Goal: Navigation & Orientation: Find specific page/section

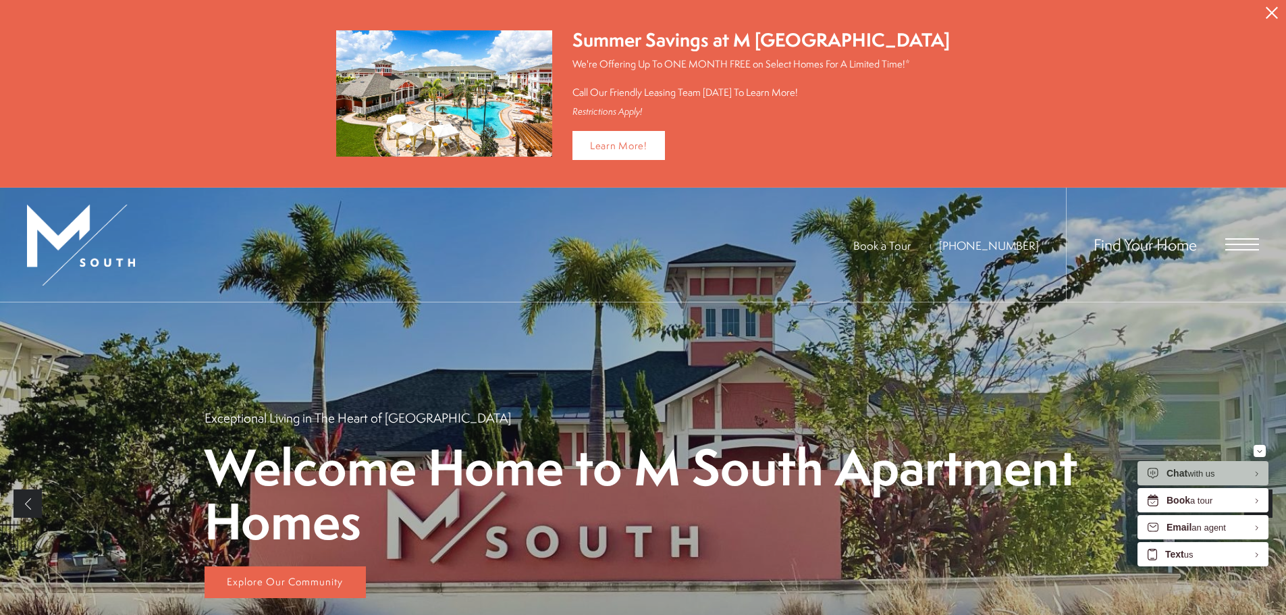
click at [1275, 12] on icon "Close Alert" at bounding box center [1272, 13] width 12 height 12
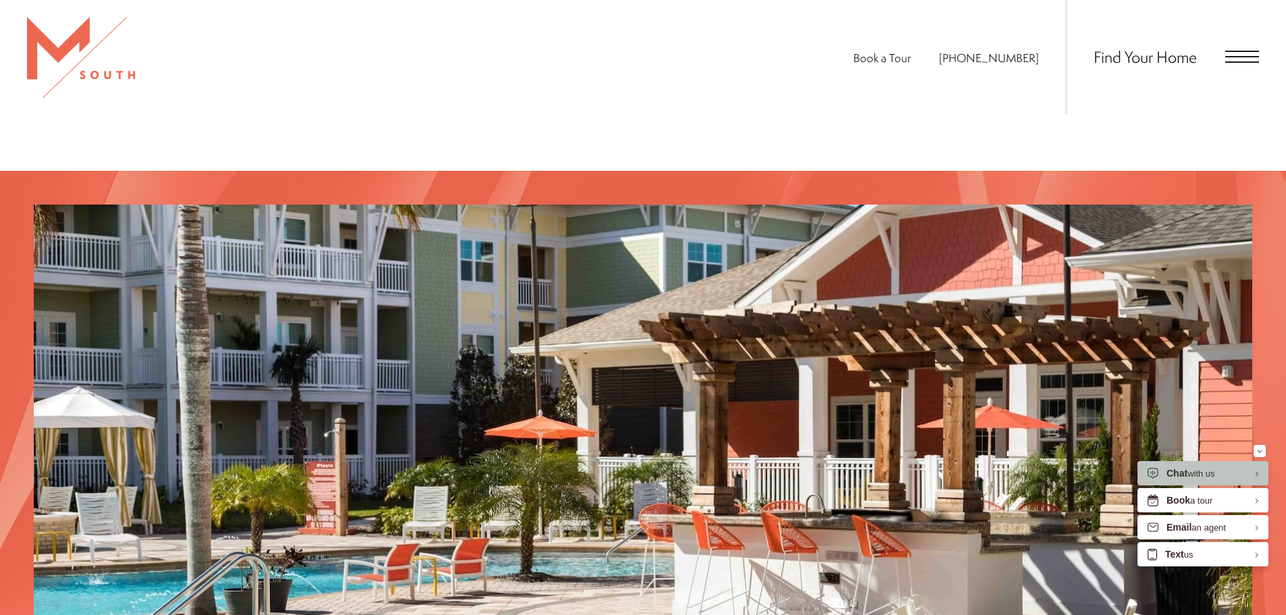
scroll to position [2093, 0]
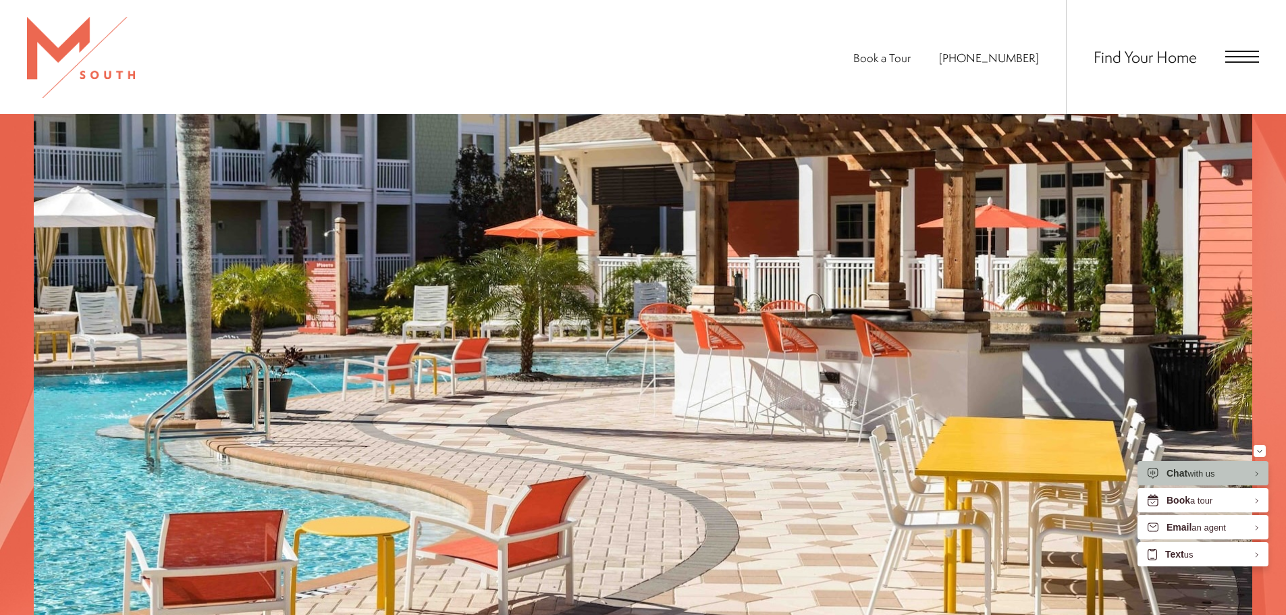
click at [1236, 38] on div "Find Your Home" at bounding box center [1162, 57] width 193 height 114
click at [1242, 55] on span "Open Menu" at bounding box center [1242, 57] width 34 height 12
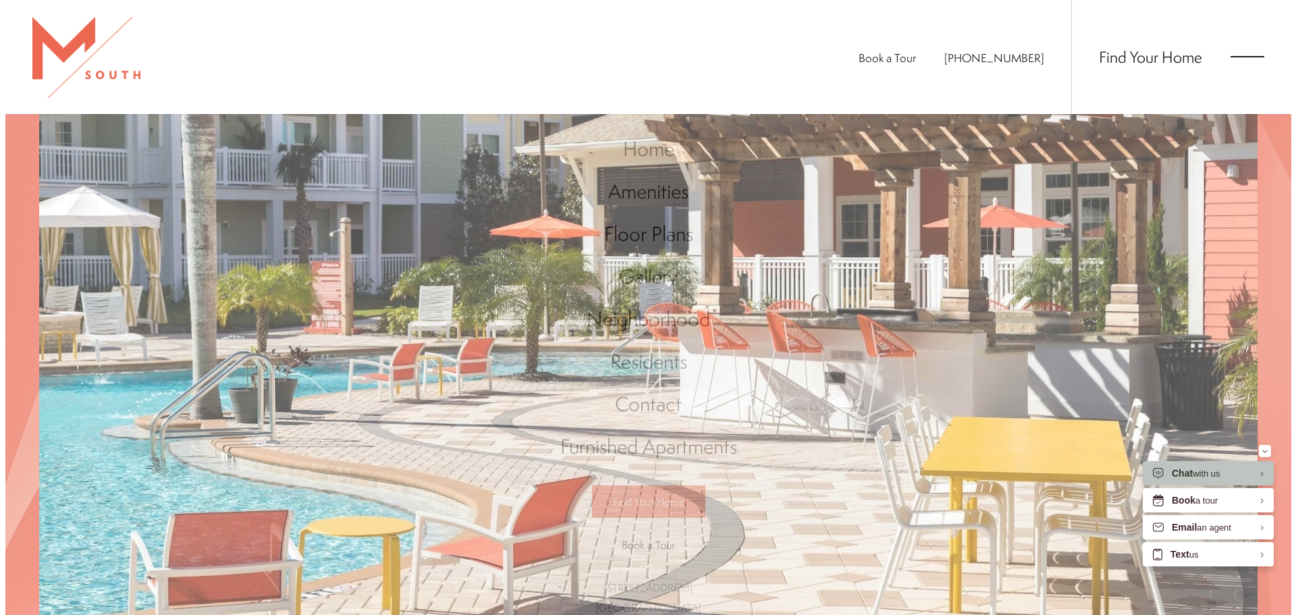
scroll to position [0, 0]
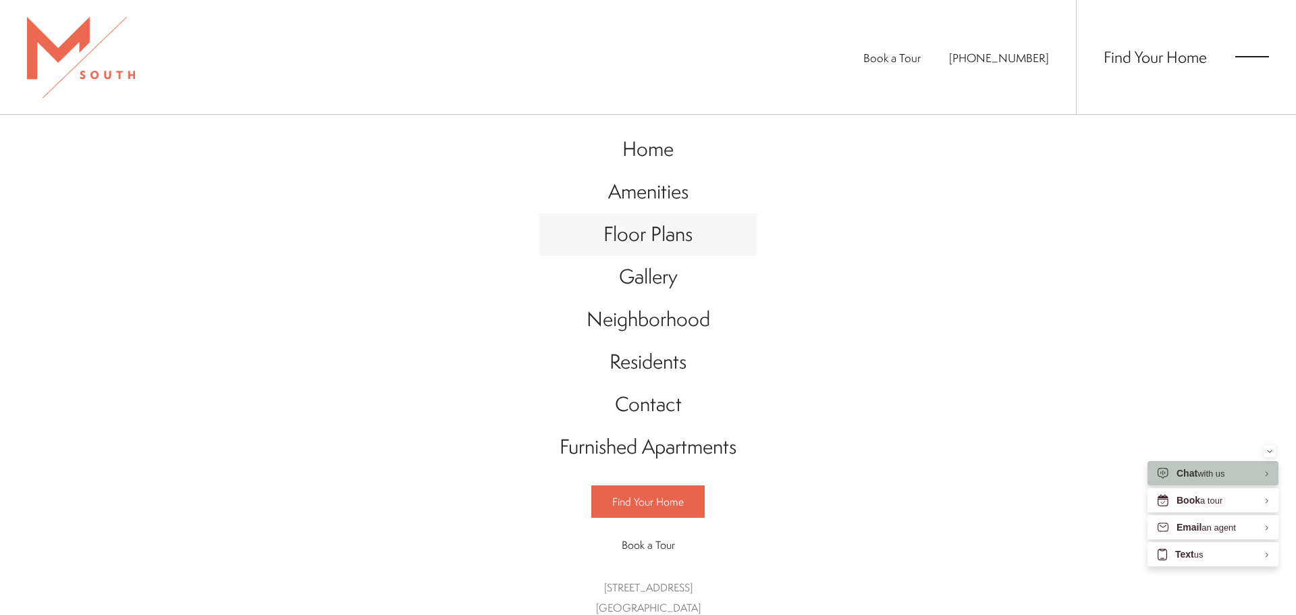
click at [623, 235] on span "Floor Plans" at bounding box center [648, 234] width 89 height 28
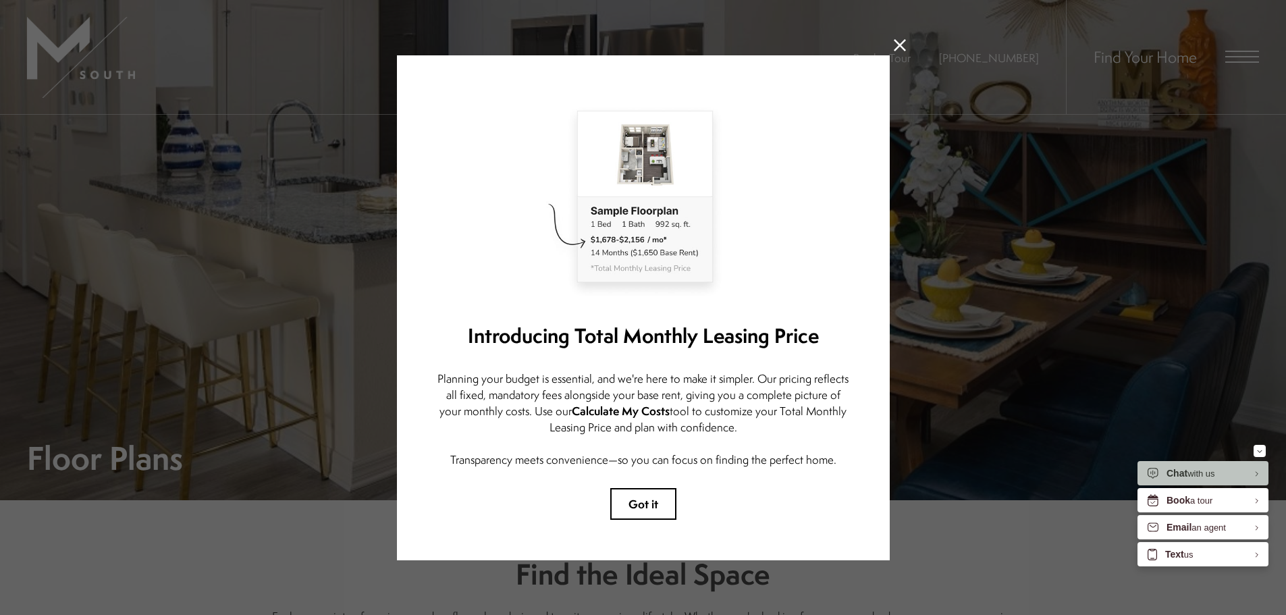
click at [894, 43] on icon at bounding box center [900, 45] width 12 height 12
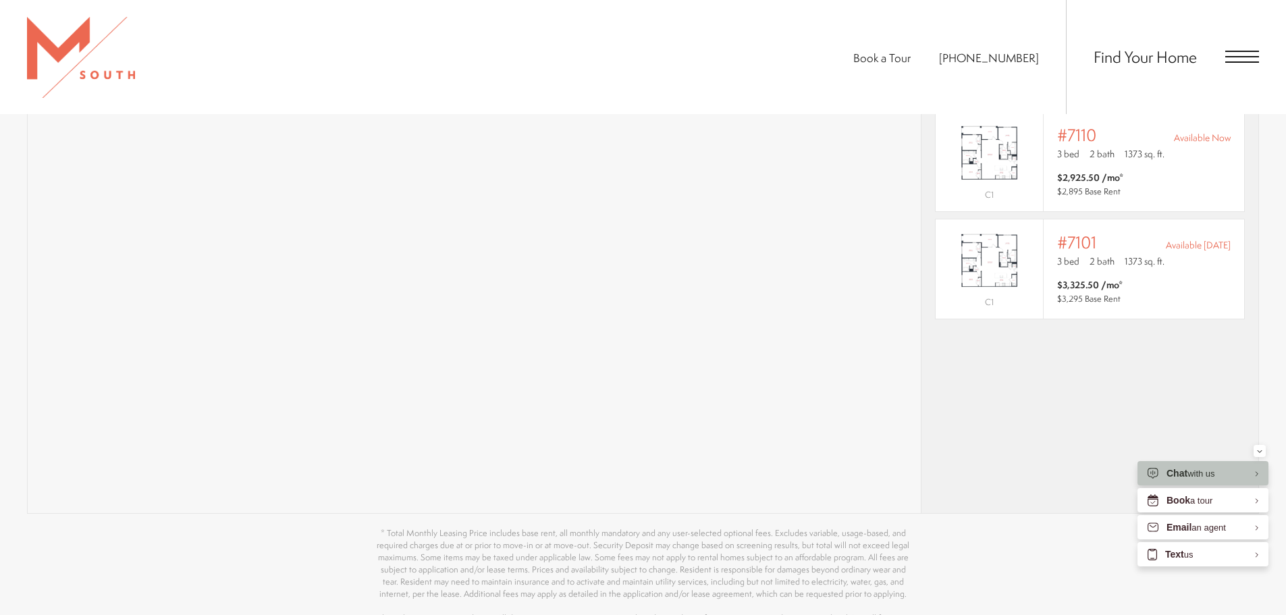
scroll to position [1350, 0]
